Goal: Contribute content: Add original content to the website for others to see

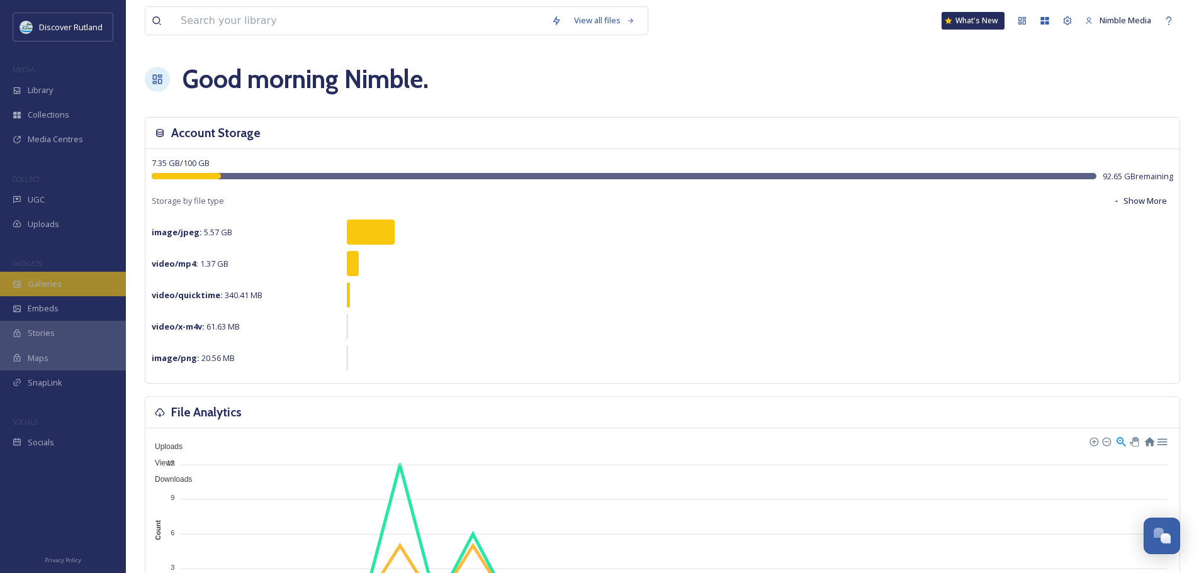
click at [60, 284] on div "Galleries" at bounding box center [63, 284] width 126 height 25
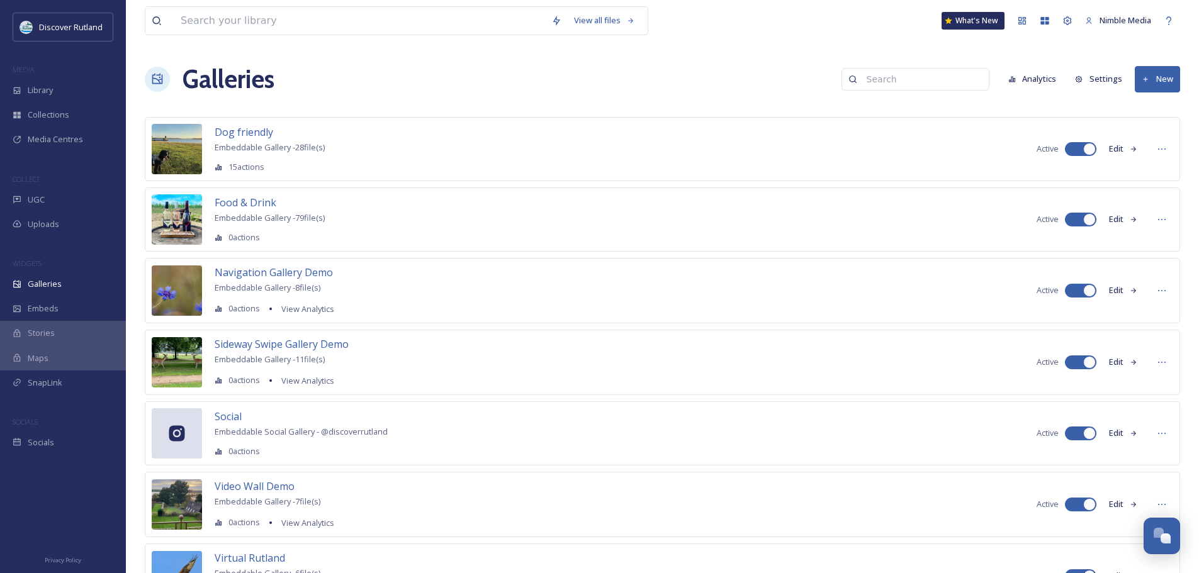
click at [1148, 82] on icon at bounding box center [1146, 80] width 8 height 8
click at [1159, 113] on span "Gallery" at bounding box center [1160, 109] width 26 height 12
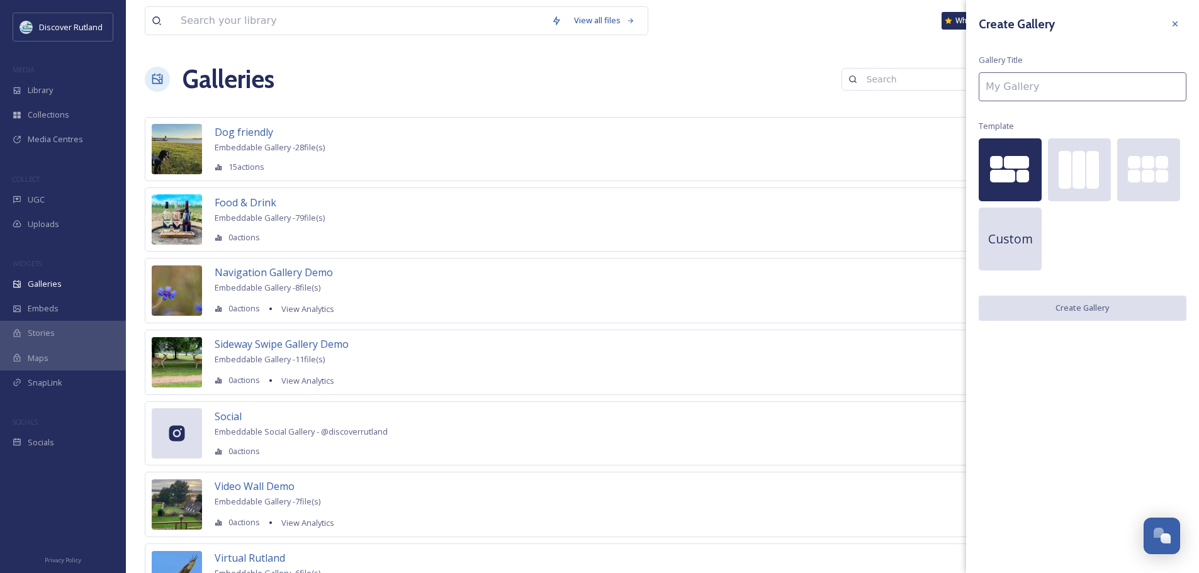
click at [1038, 92] on input at bounding box center [1083, 86] width 208 height 29
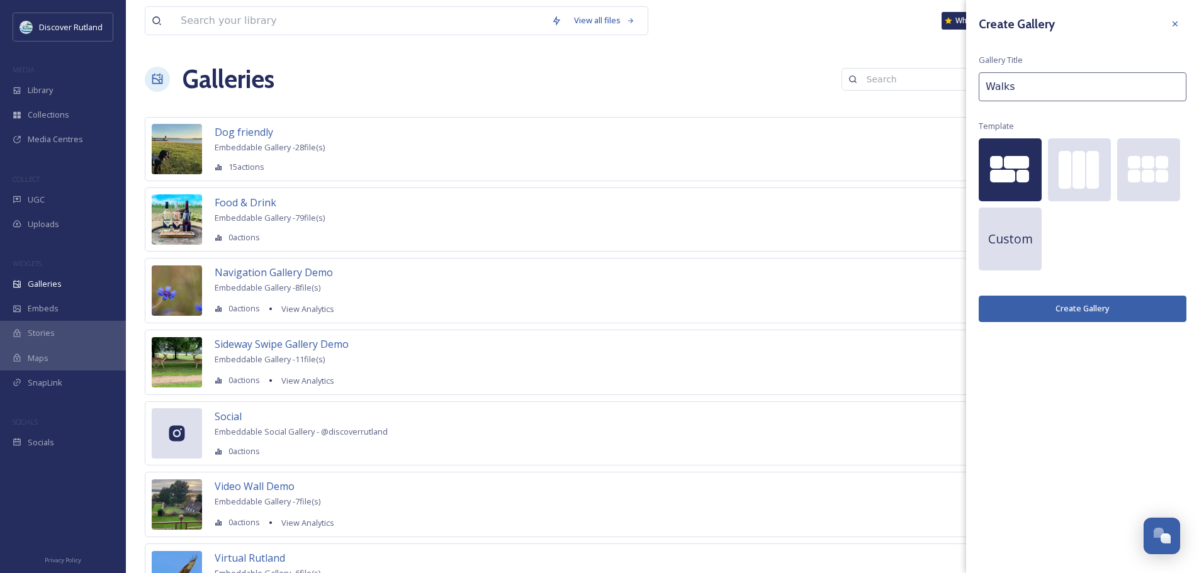
type input "Walks"
click at [1094, 311] on button "Create Gallery" at bounding box center [1083, 309] width 208 height 26
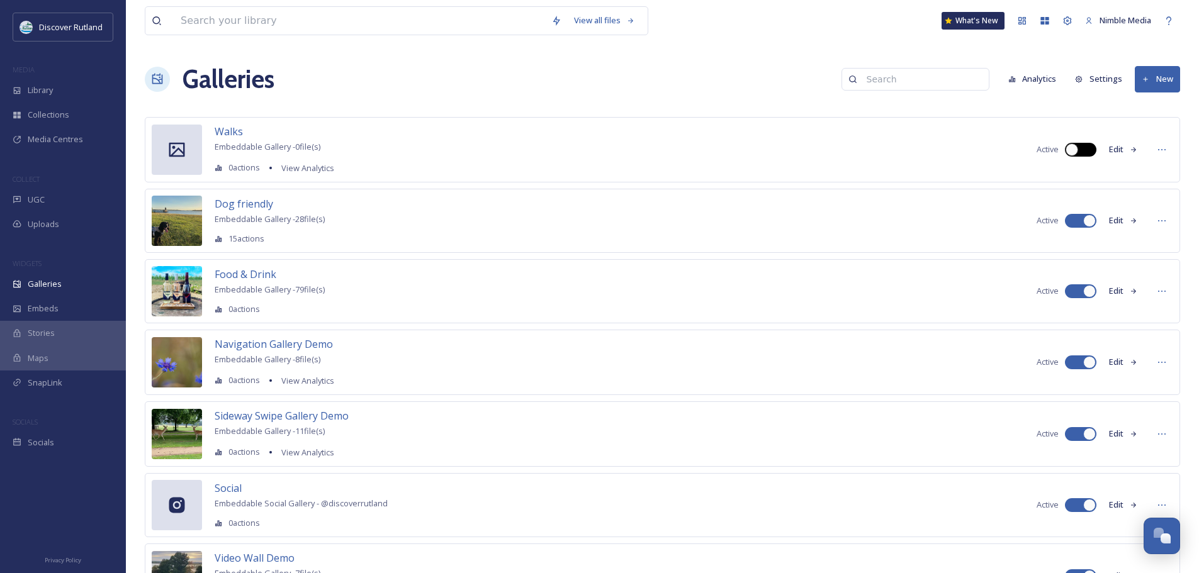
click at [1086, 152] on div at bounding box center [1087, 150] width 6 height 6
checkbox input "true"
click at [1159, 76] on button "New" at bounding box center [1157, 79] width 45 height 26
click at [1142, 115] on div "Gallery" at bounding box center [1151, 108] width 55 height 25
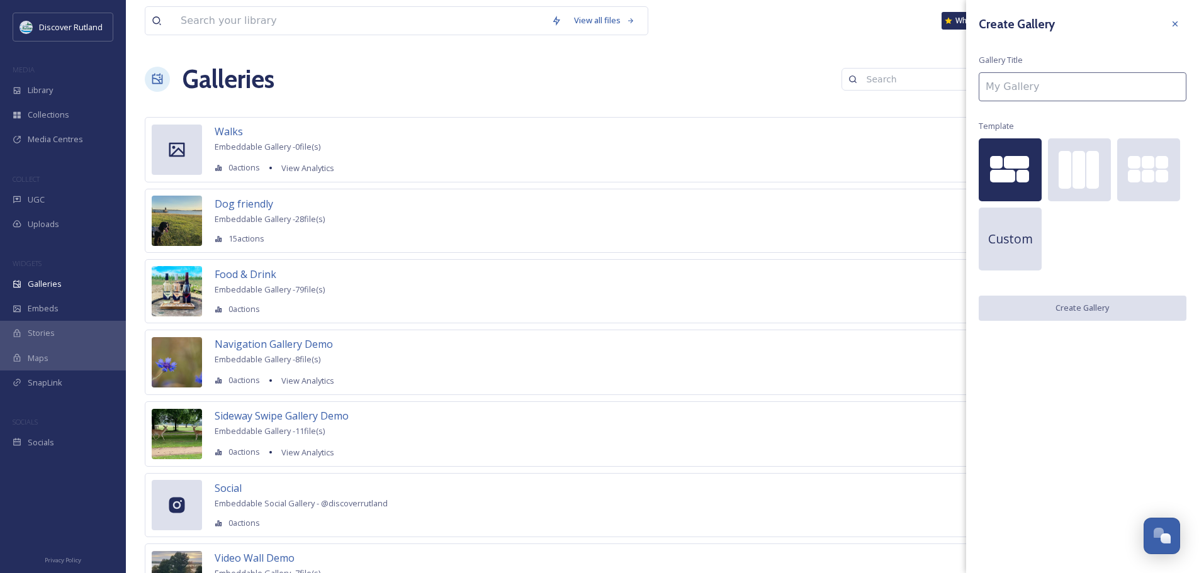
click at [1015, 91] on input at bounding box center [1083, 86] width 208 height 29
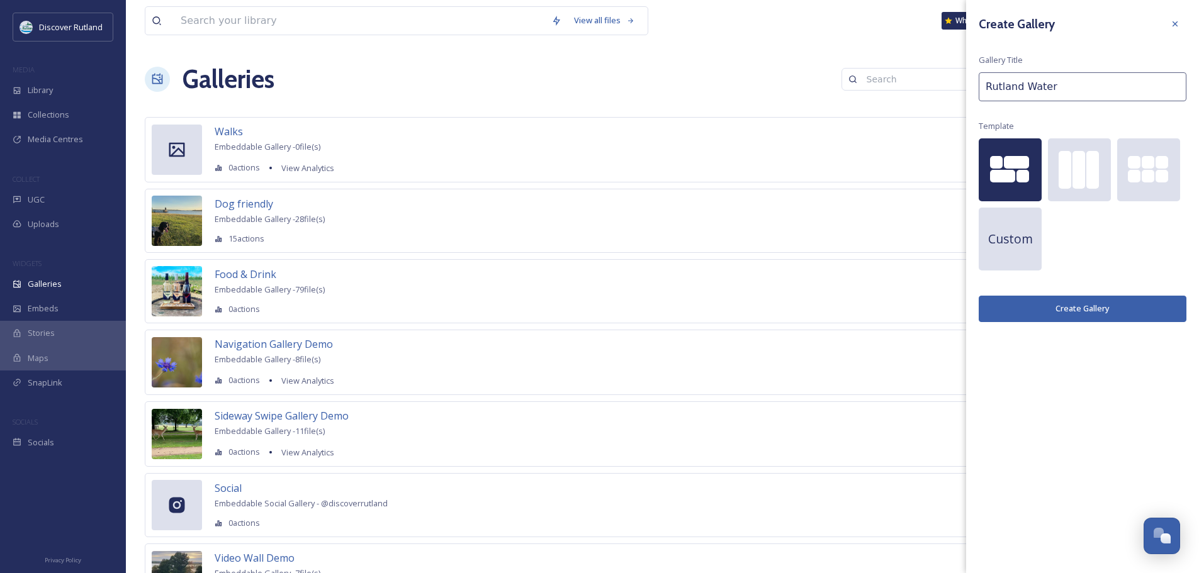
type input "Rutland Water"
click at [1064, 305] on button "Create Gallery" at bounding box center [1083, 309] width 208 height 26
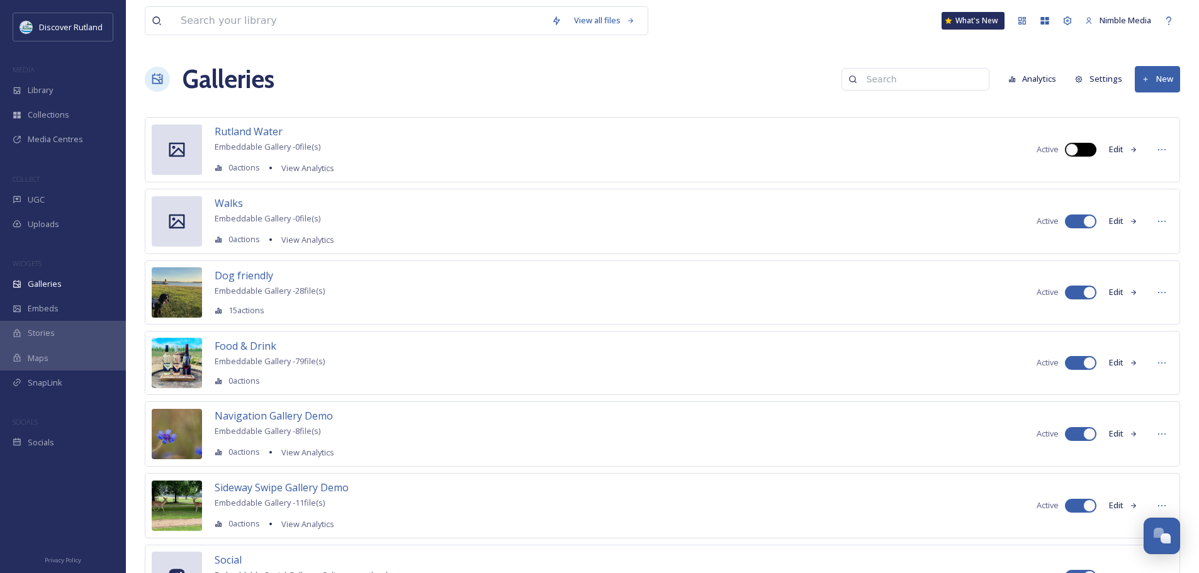
click at [1087, 150] on div at bounding box center [1087, 150] width 6 height 6
checkbox input "true"
click at [1162, 146] on icon at bounding box center [1162, 150] width 10 height 10
click at [256, 135] on span "Rutland Water" at bounding box center [249, 132] width 68 height 14
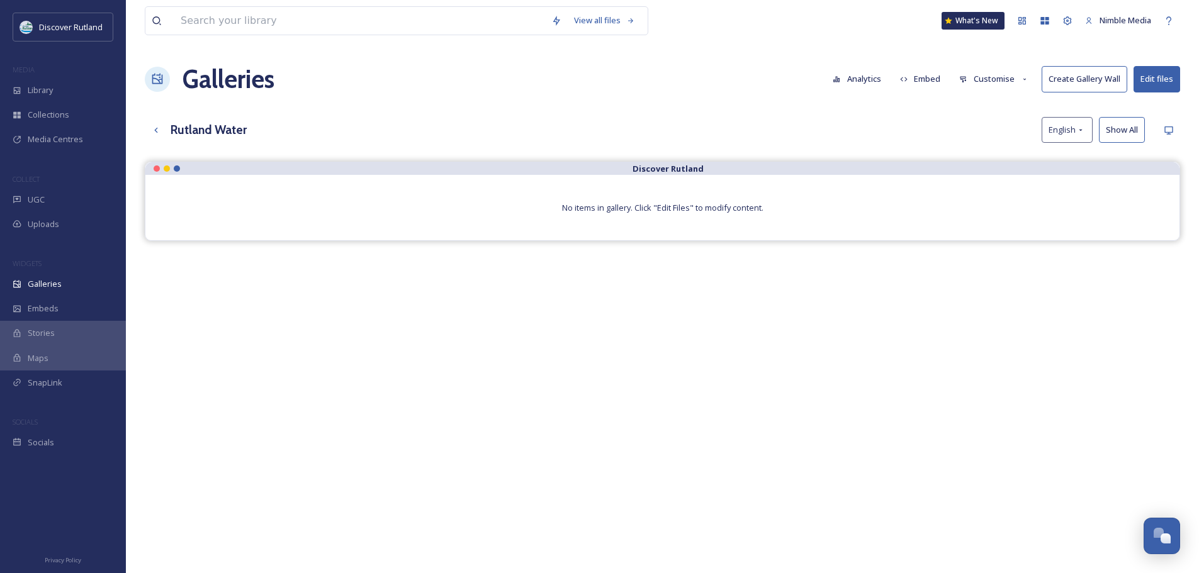
click at [932, 79] on button "Embed" at bounding box center [920, 79] width 53 height 25
click at [924, 110] on div "View all files What's New Nimble Media Galleries Analytics Embed Customise Crea…" at bounding box center [662, 377] width 1073 height 754
click at [996, 73] on button "Customise" at bounding box center [994, 79] width 82 height 25
click at [907, 107] on div "View all files What's New Nimble Media Galleries Analytics Embed Customise Layo…" at bounding box center [662, 377] width 1073 height 754
click at [155, 126] on icon at bounding box center [156, 130] width 10 height 10
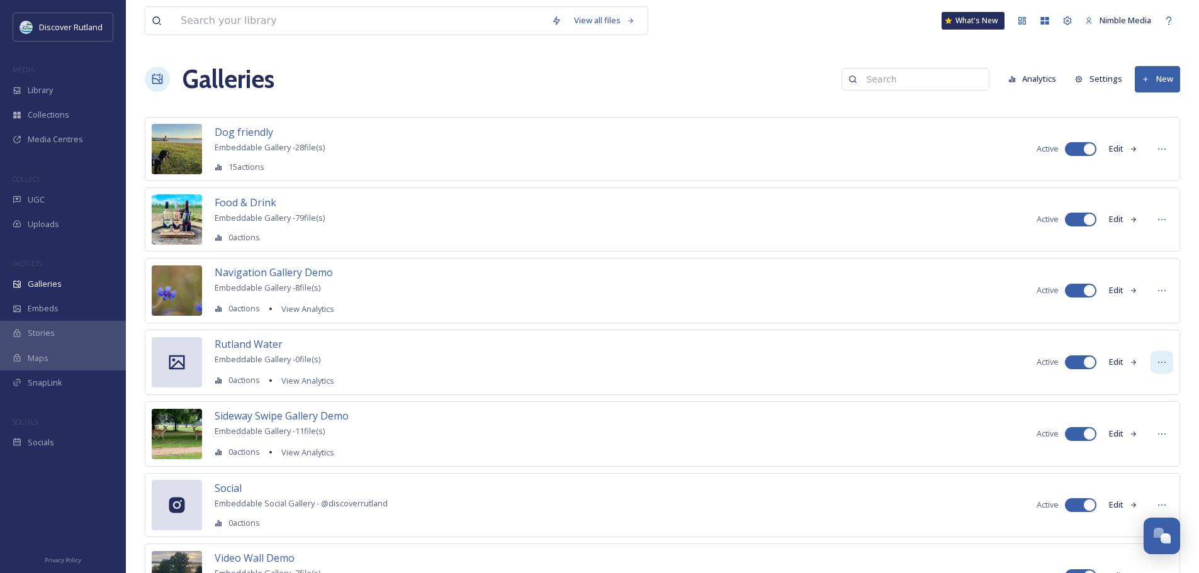
click at [1161, 361] on icon at bounding box center [1162, 362] width 10 height 10
click at [1140, 442] on span "Embed Gallery" at bounding box center [1137, 439] width 55 height 12
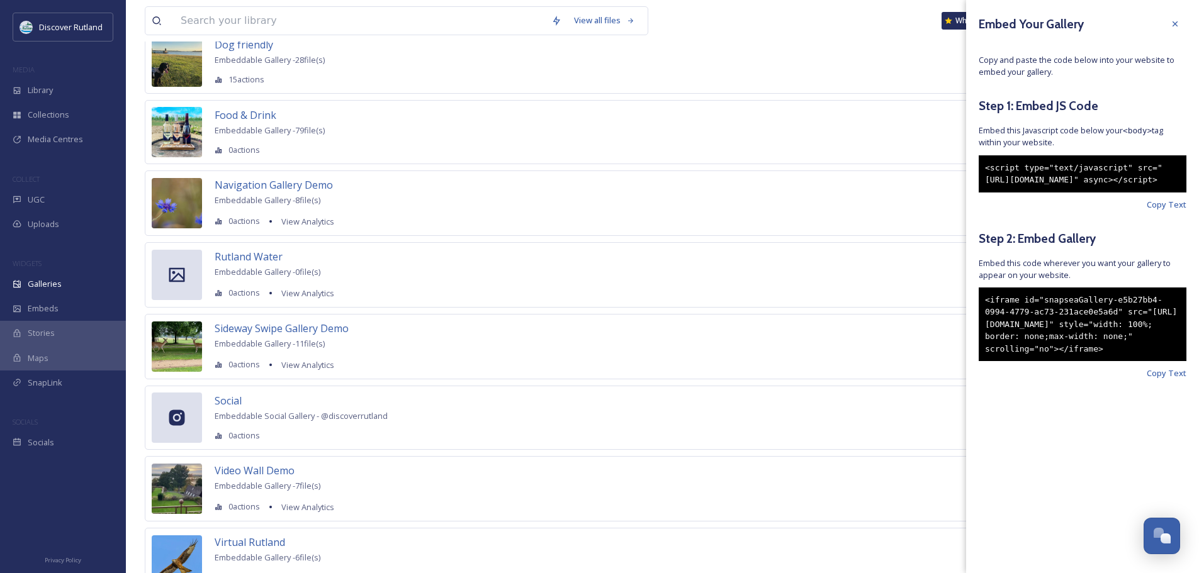
scroll to position [63, 0]
